Goal: Task Accomplishment & Management: Use online tool/utility

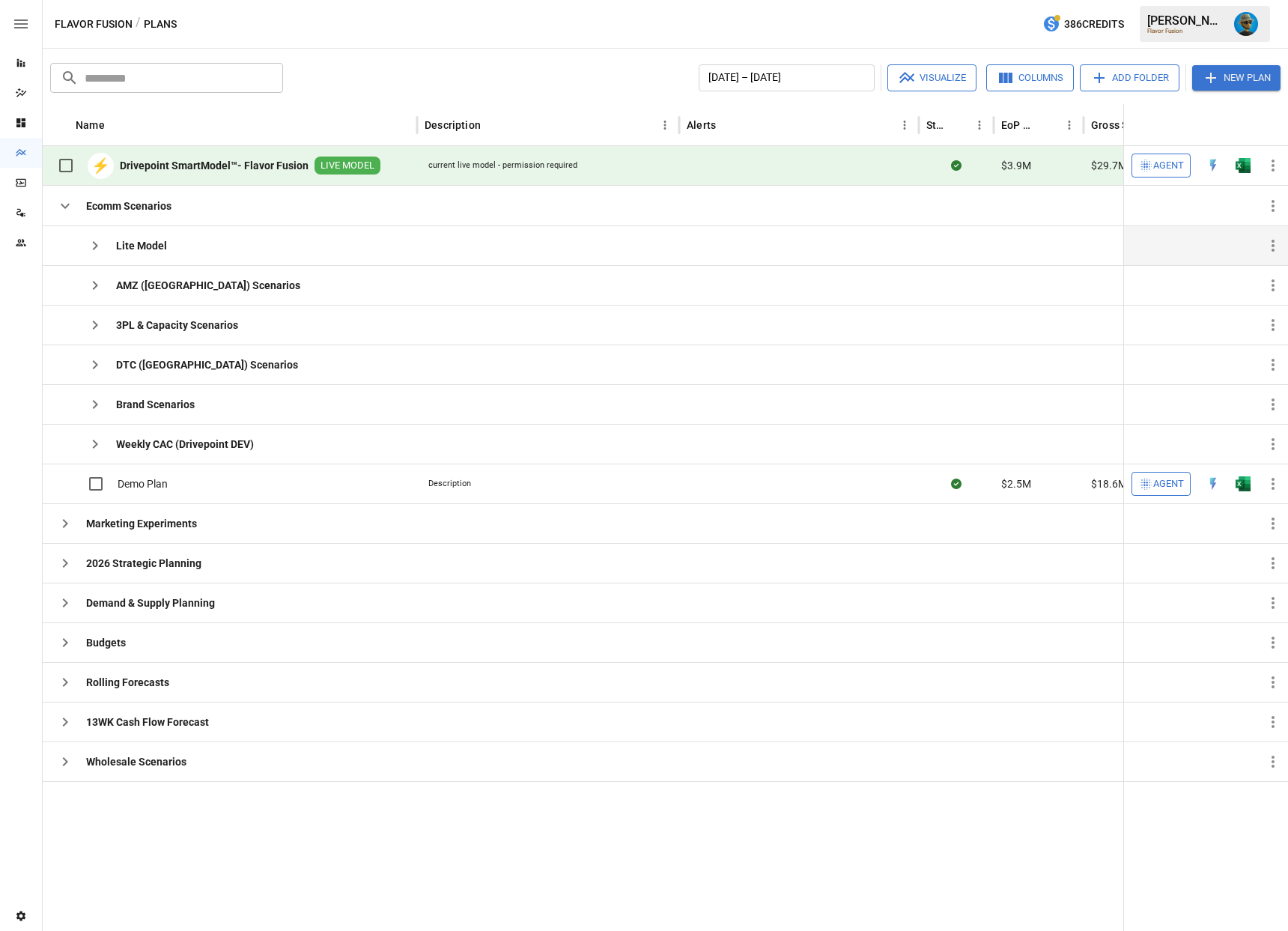
click at [94, 249] on icon "button" at bounding box center [95, 246] width 18 height 18
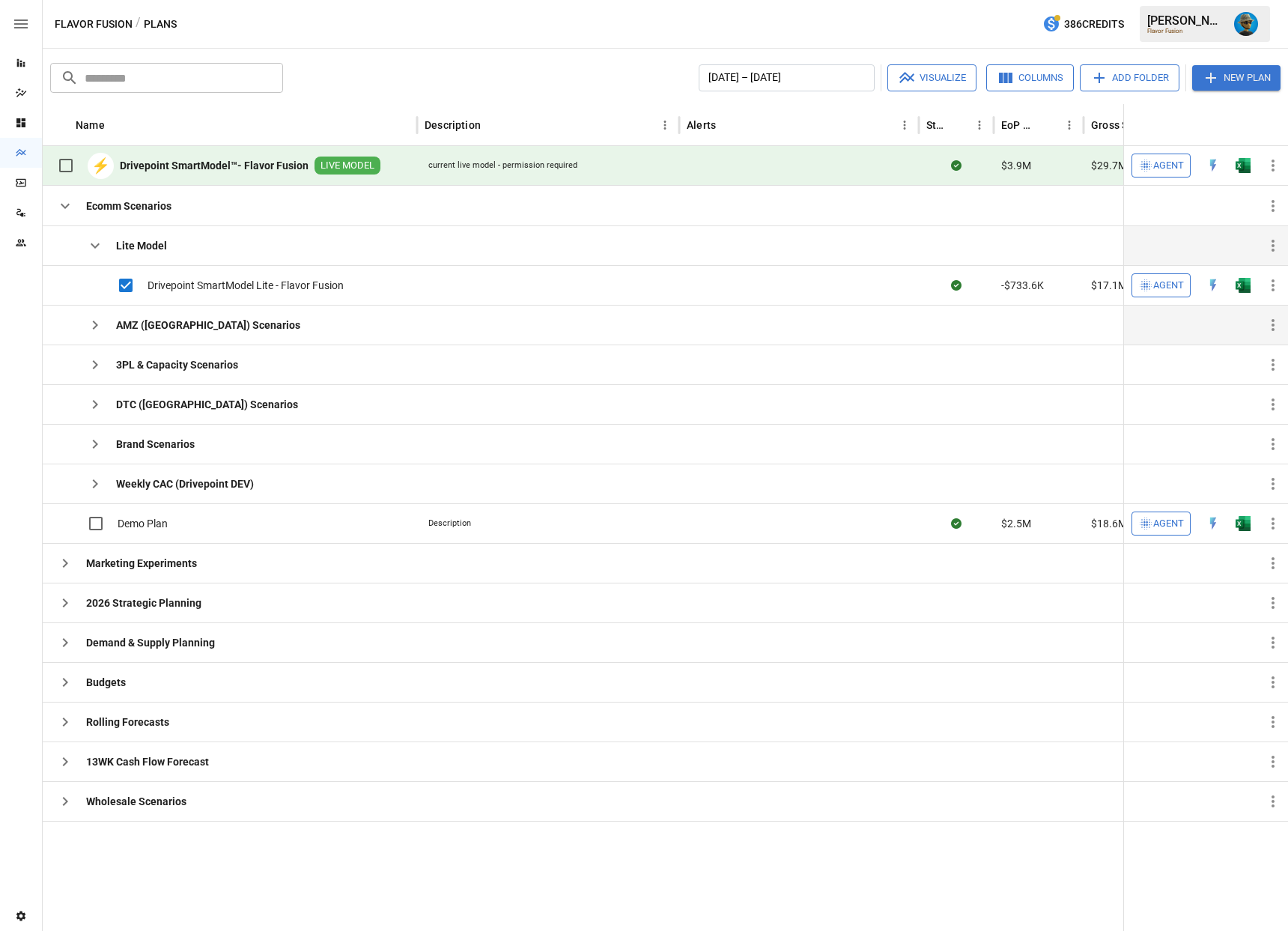
click at [92, 325] on icon "button" at bounding box center [95, 325] width 18 height 18
click at [97, 327] on icon "button" at bounding box center [95, 325] width 18 height 18
click at [105, 332] on button "button" at bounding box center [95, 325] width 30 height 30
click at [98, 327] on icon "button" at bounding box center [95, 325] width 18 height 18
click at [1267, 292] on icon "button" at bounding box center [1273, 285] width 18 height 18
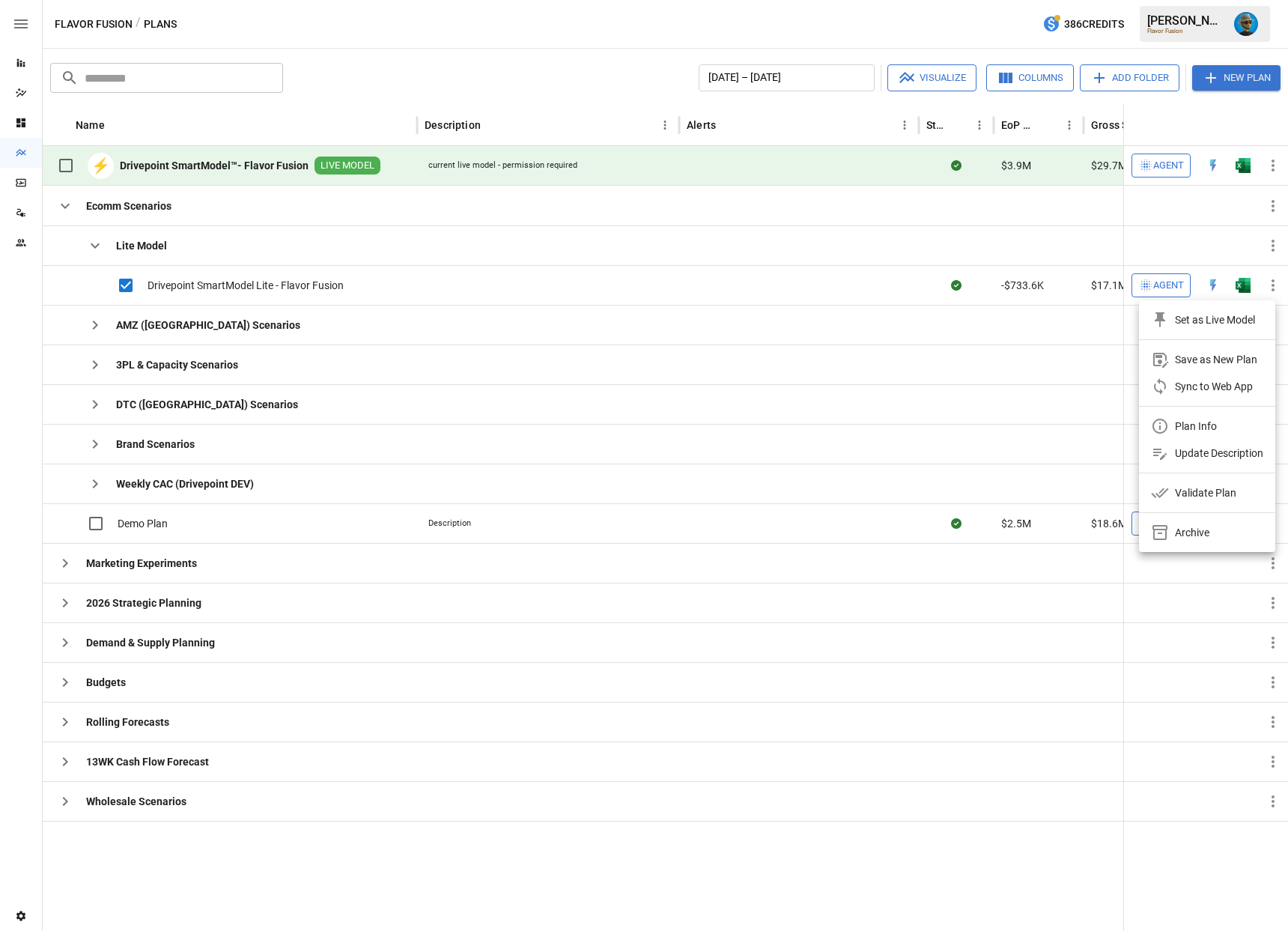
click at [1186, 427] on div "Plan Info" at bounding box center [1197, 426] width 42 height 18
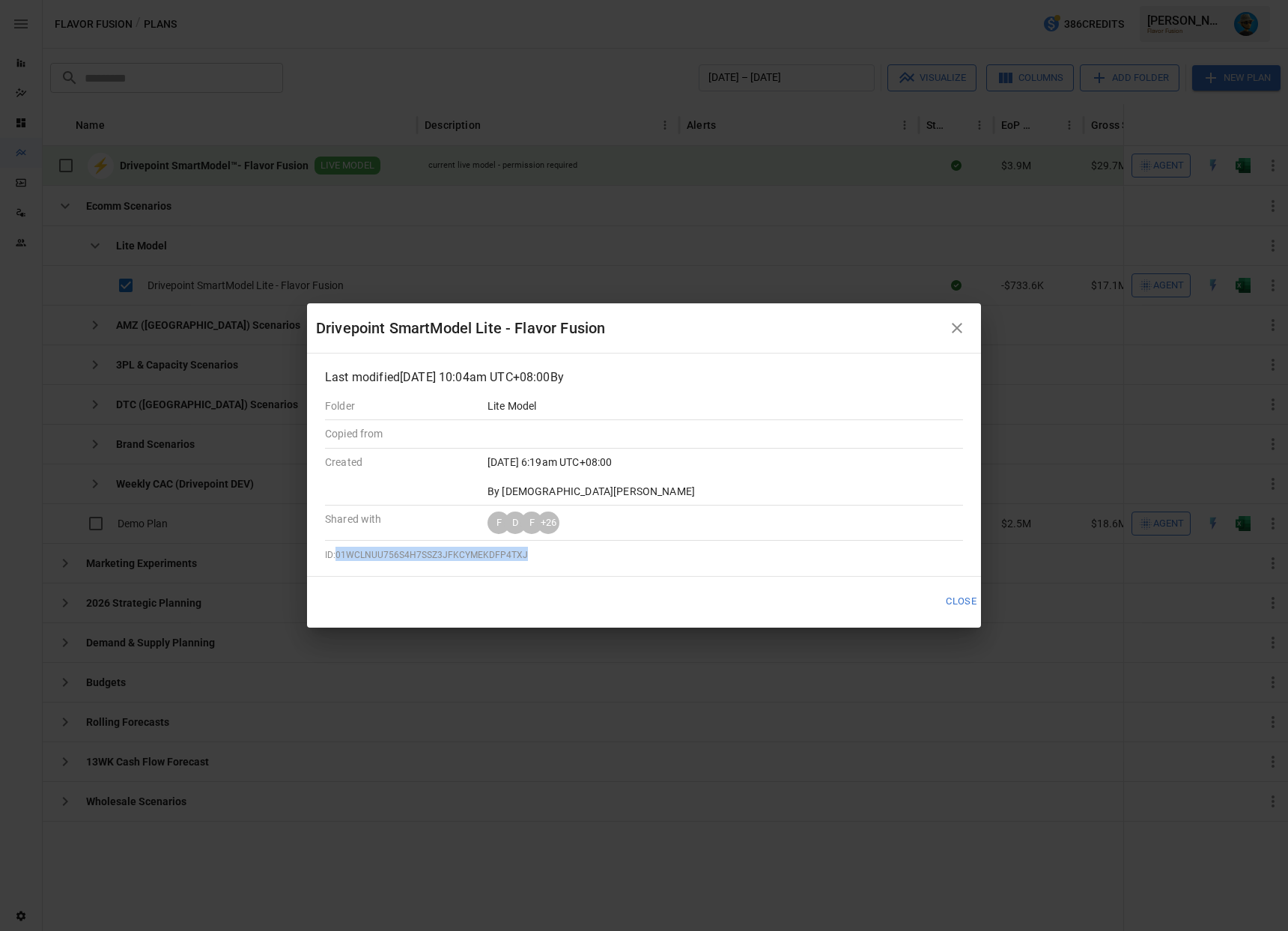
drag, startPoint x: 335, startPoint y: 553, endPoint x: 552, endPoint y: 556, distance: 217.0
click at [552, 556] on div "Last modified [DATE] 10:04am UTC+08:00 By Folder Lite Model Copied from Created…" at bounding box center [644, 465] width 638 height 191
copy span "01WCLNUU756S4H7SSZ3JFKCYMEKDFP4TXJ"
click at [553, 523] on div "+ 26" at bounding box center [549, 523] width 23 height 23
click at [961, 332] on icon "button" at bounding box center [957, 328] width 18 height 18
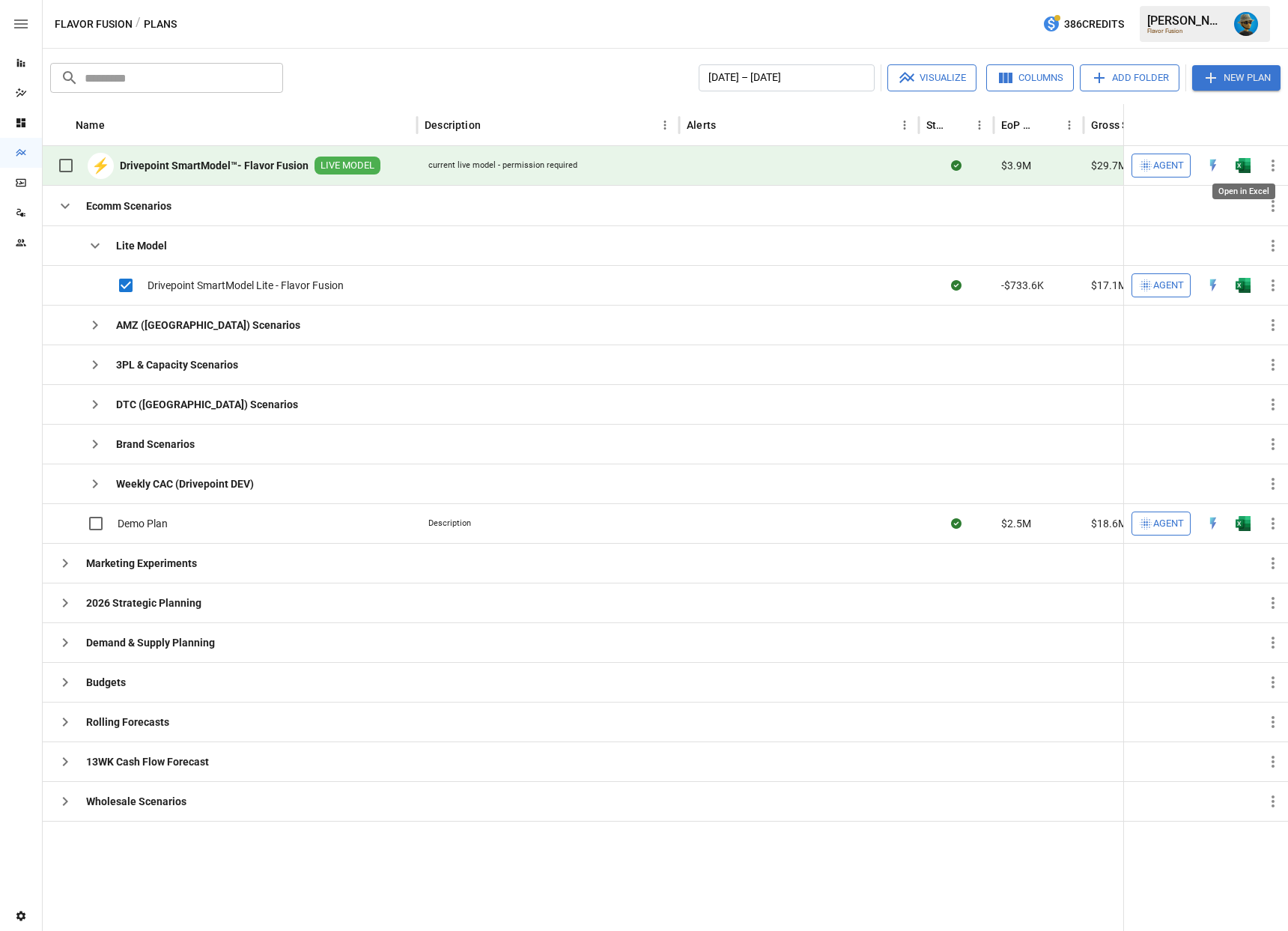
click at [1243, 167] on img "Open in Excel" at bounding box center [1243, 165] width 15 height 15
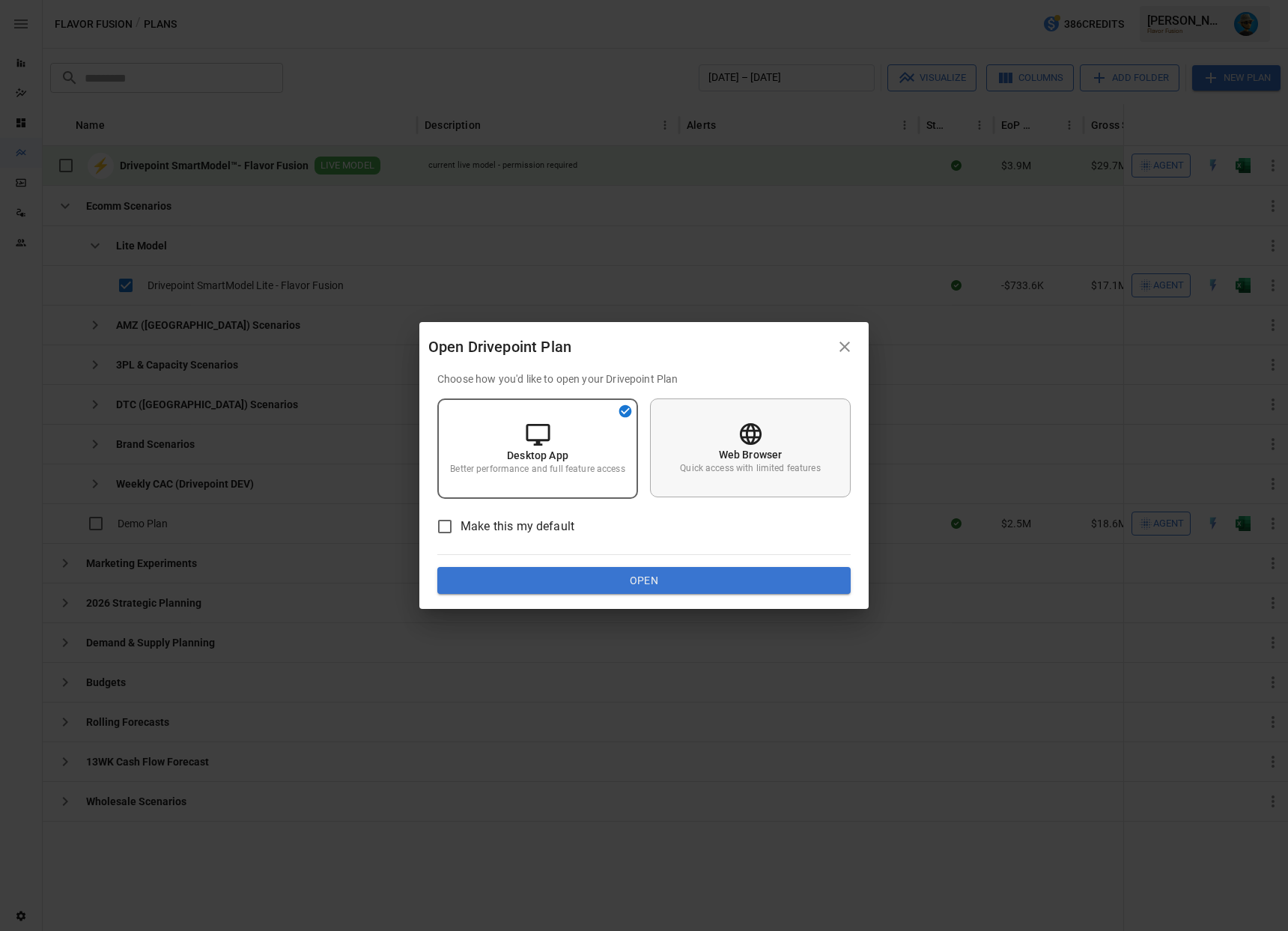
click at [729, 480] on div "Web Browser Quick access with limited features" at bounding box center [751, 448] width 201 height 99
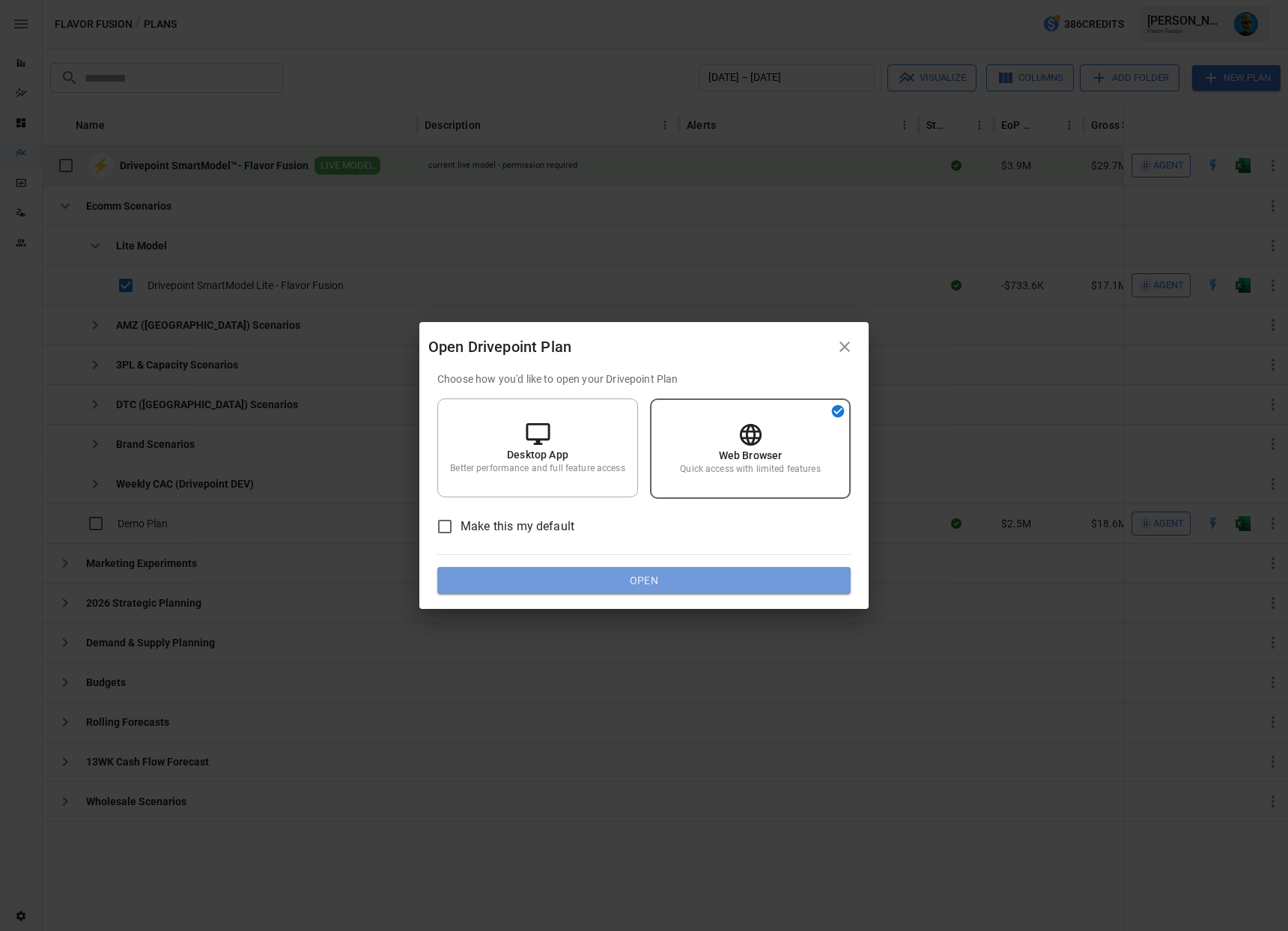
click at [673, 588] on button "Open" at bounding box center [644, 581] width 414 height 27
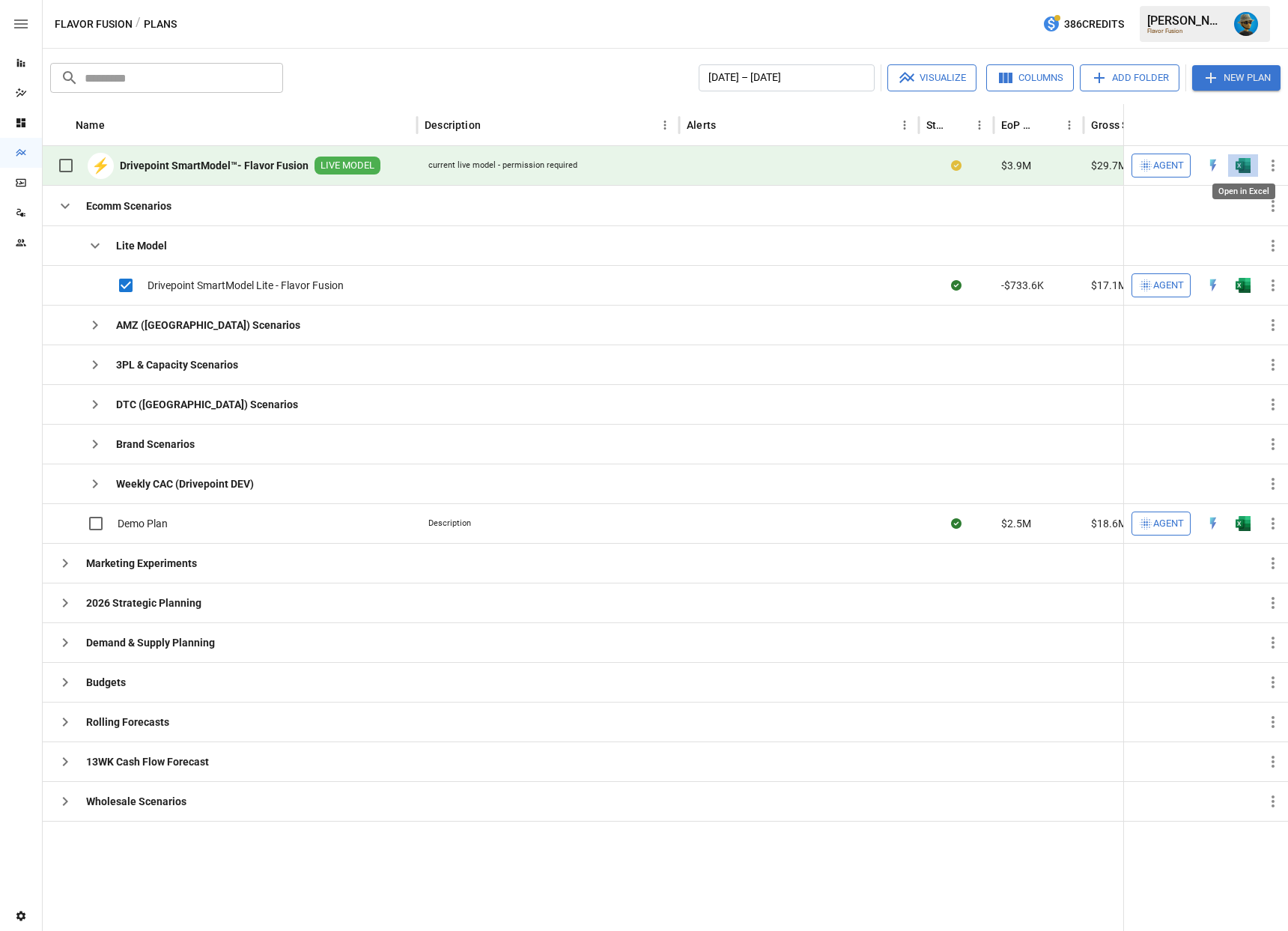
click at [1242, 164] on img "Open in Excel" at bounding box center [1243, 165] width 15 height 15
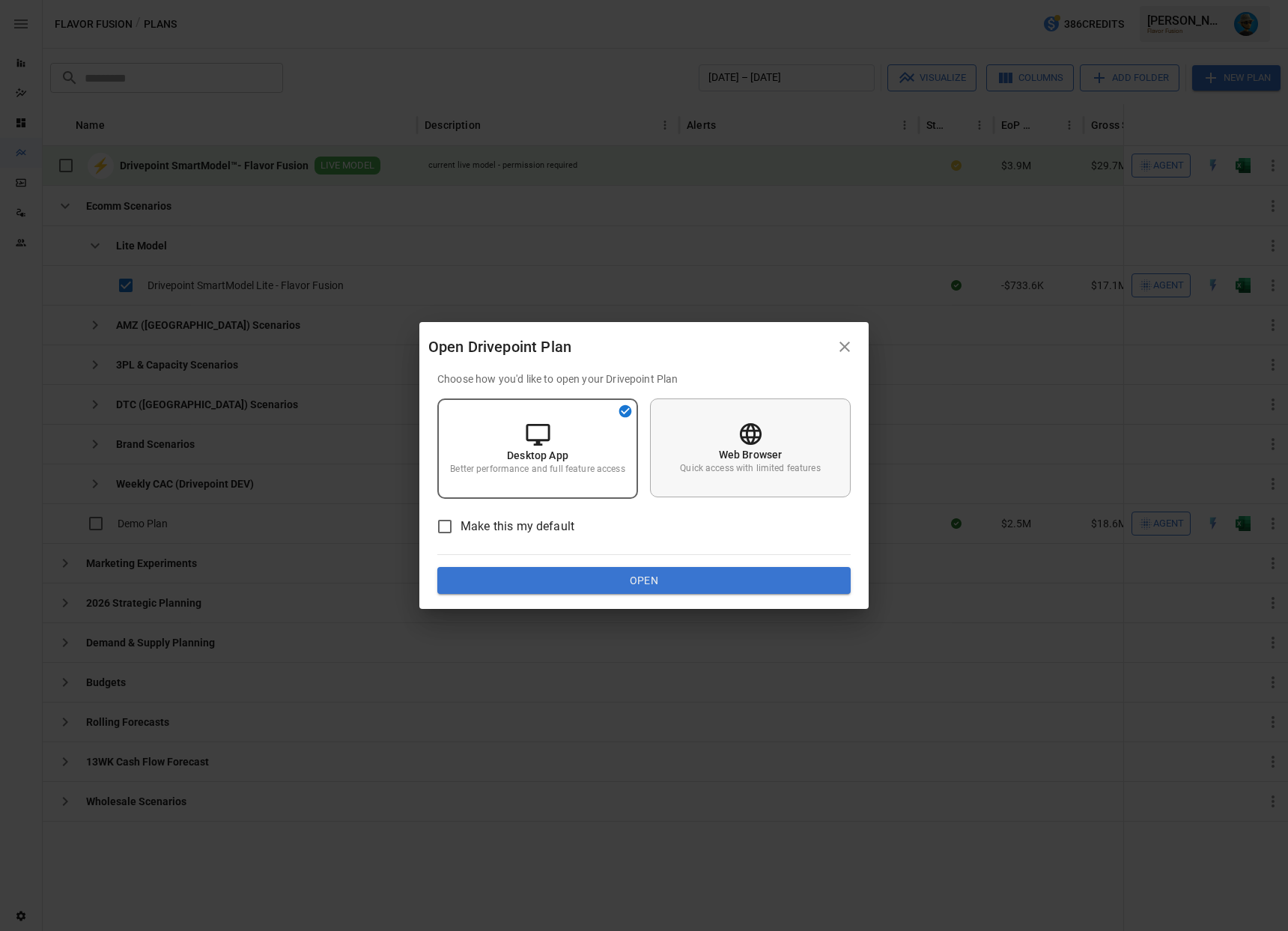
click at [761, 451] on p "Web Browser" at bounding box center [751, 454] width 64 height 15
click at [667, 581] on button "Open" at bounding box center [644, 581] width 414 height 27
